Goal: Navigation & Orientation: Find specific page/section

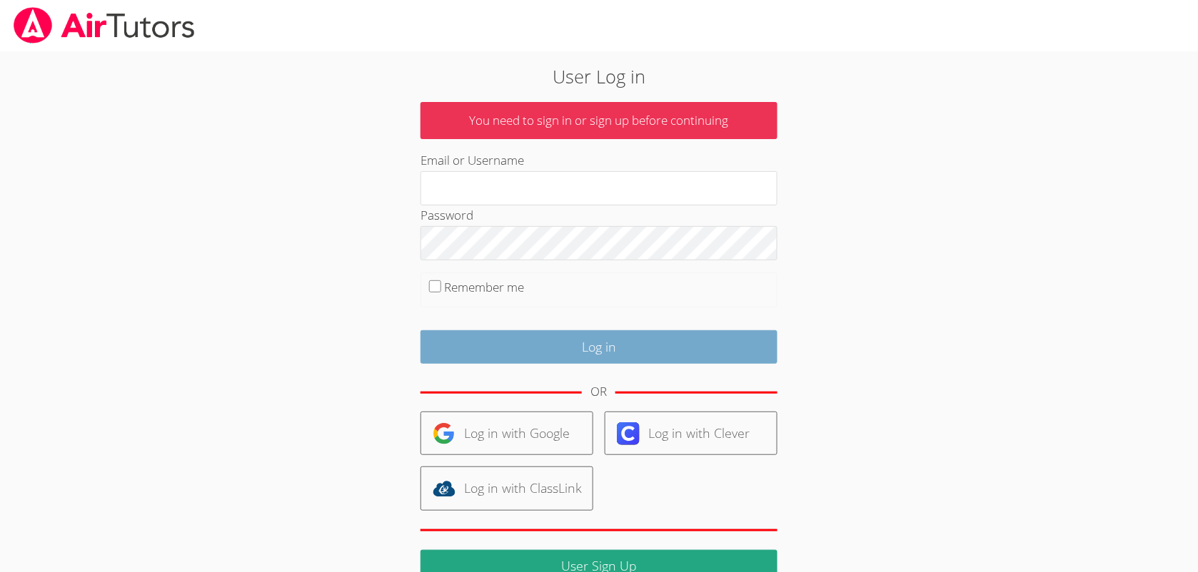
type input "leetayna4@gmail.com"
click at [566, 355] on input "Log in" at bounding box center [598, 347] width 357 height 34
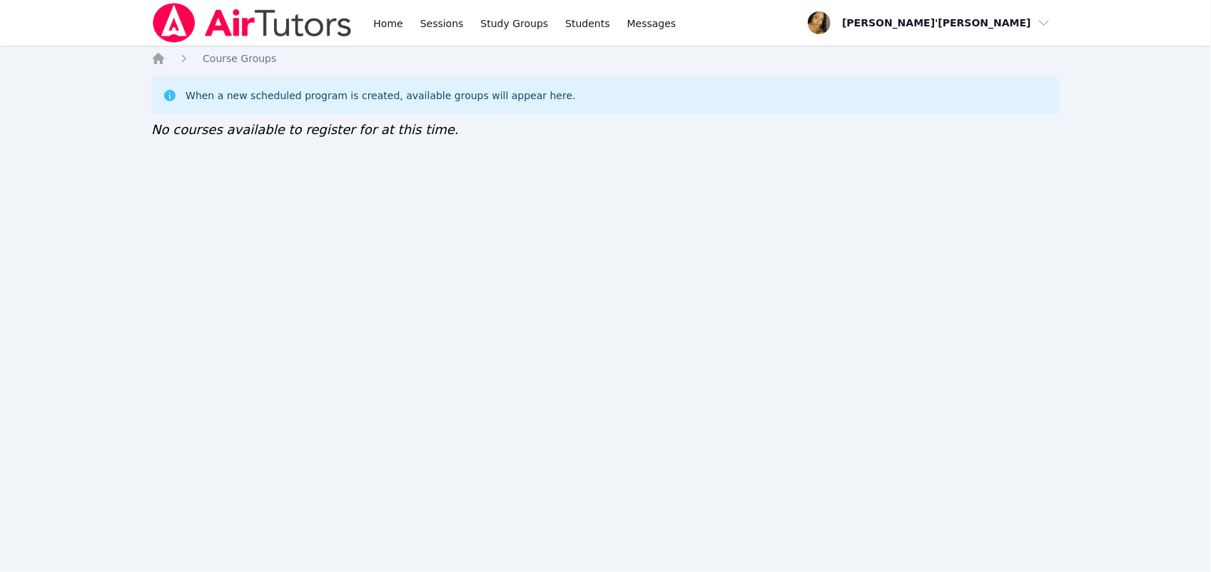
click at [802, 133] on div "When a new scheduled program is created, available groups will appear here. No …" at bounding box center [605, 108] width 909 height 63
click at [793, 508] on div "Home Sessions Study Groups Students Messages Open user menu [PERSON_NAME]'[PERS…" at bounding box center [605, 286] width 1211 height 572
click at [750, 118] on div "When a new scheduled program is created, available groups will appear here. No …" at bounding box center [605, 108] width 909 height 63
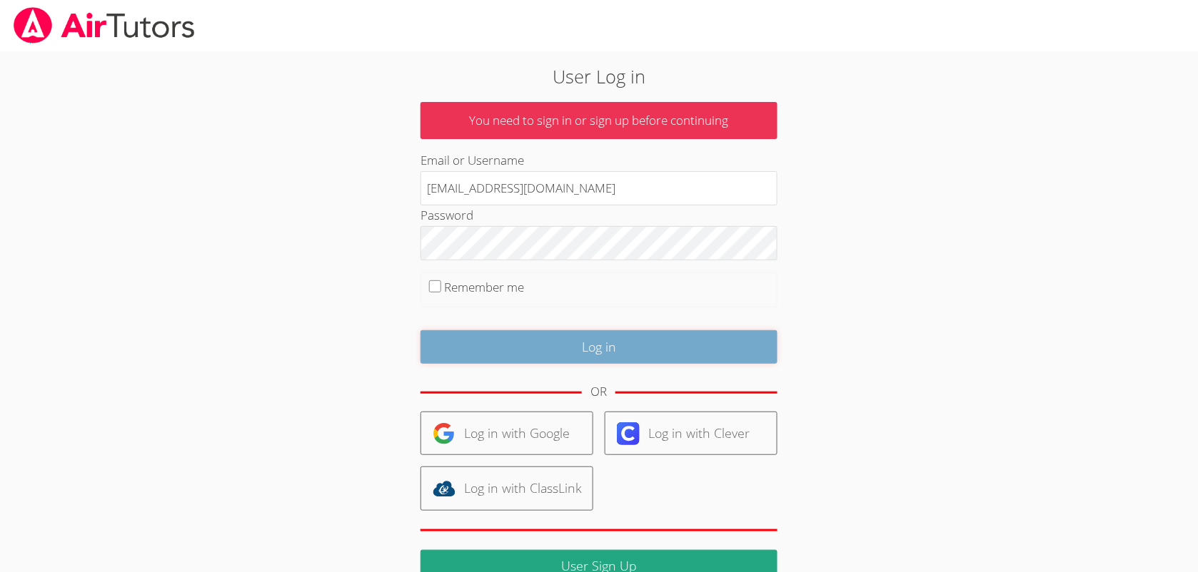
click at [497, 348] on input "Log in" at bounding box center [598, 347] width 357 height 34
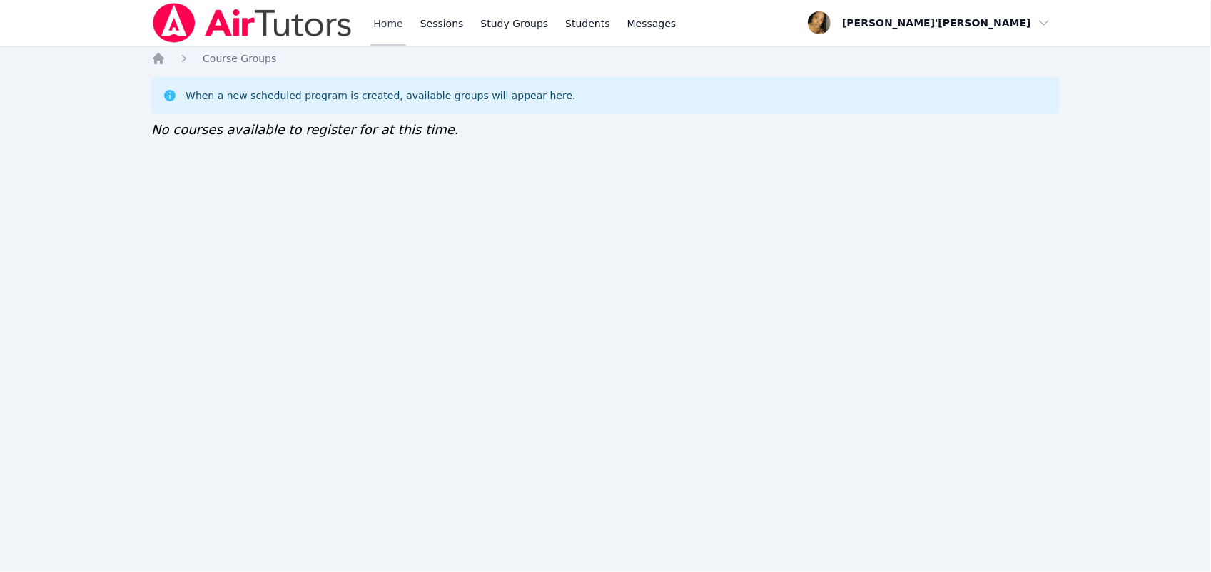
click at [380, 14] on link "Home" at bounding box center [387, 23] width 35 height 46
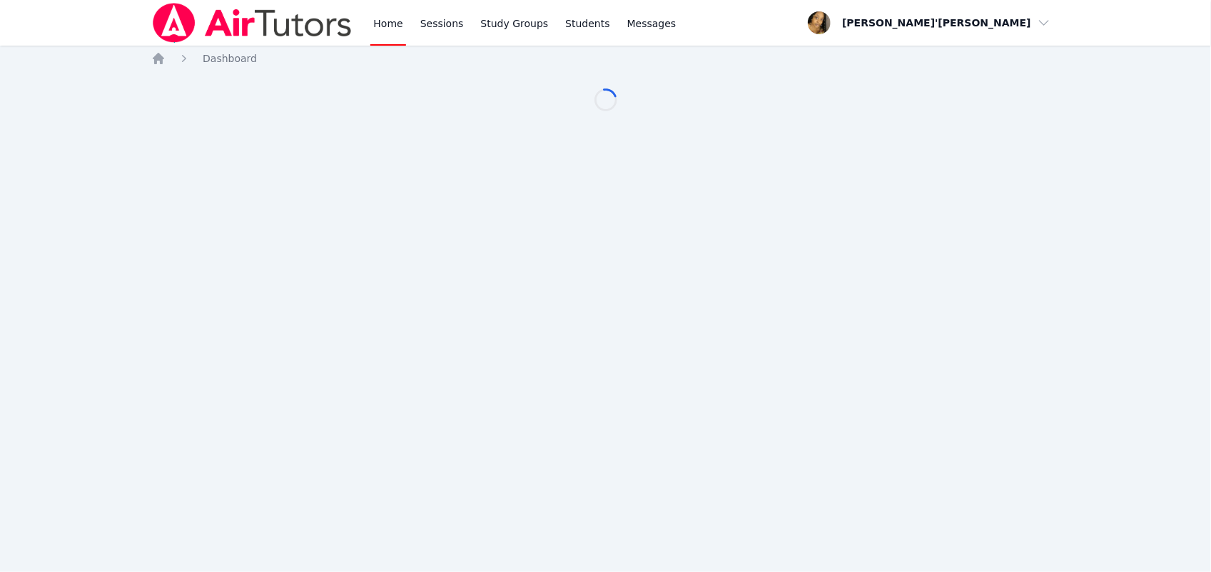
click at [380, 14] on link "Home" at bounding box center [387, 23] width 35 height 46
